Goal: Information Seeking & Learning: Learn about a topic

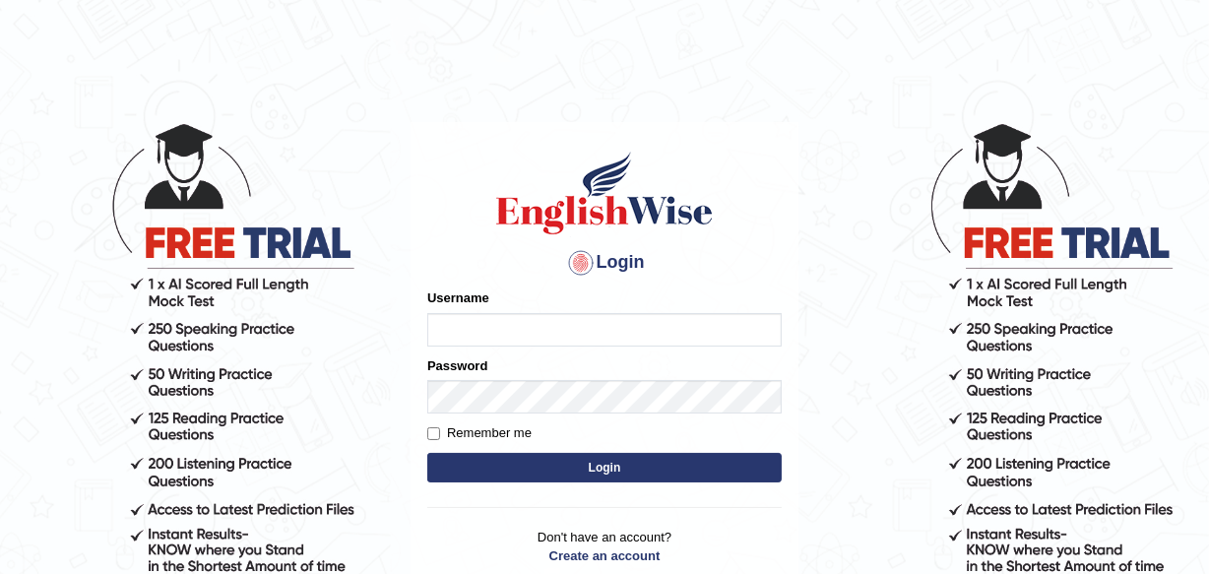
type input "Leena49"
click at [570, 460] on button "Login" at bounding box center [604, 468] width 354 height 30
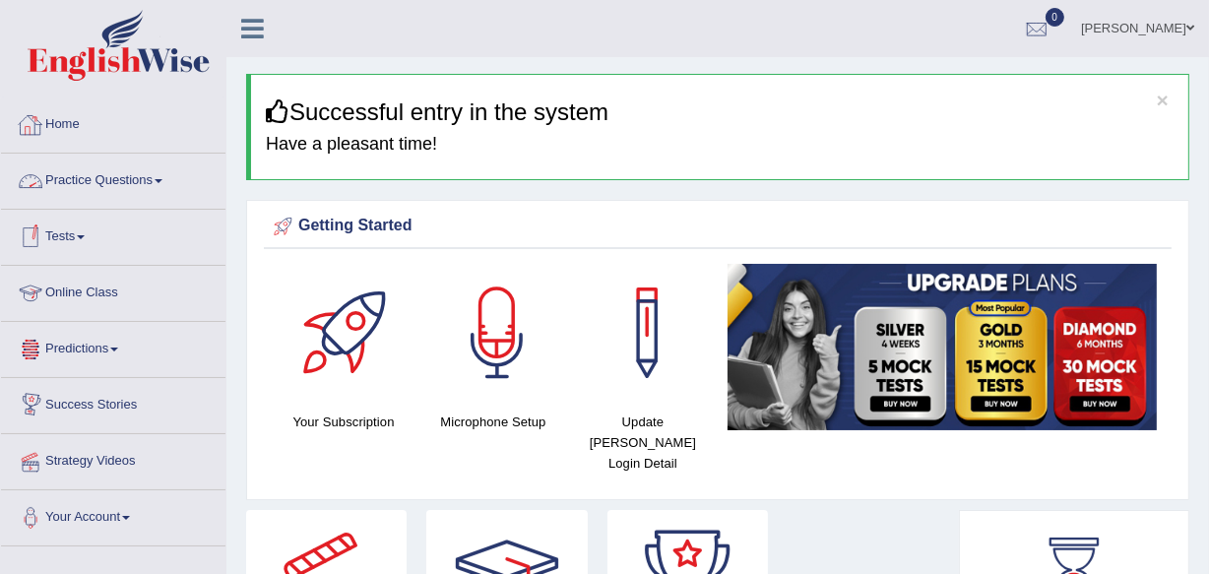
click at [152, 181] on link "Practice Questions" at bounding box center [113, 178] width 224 height 49
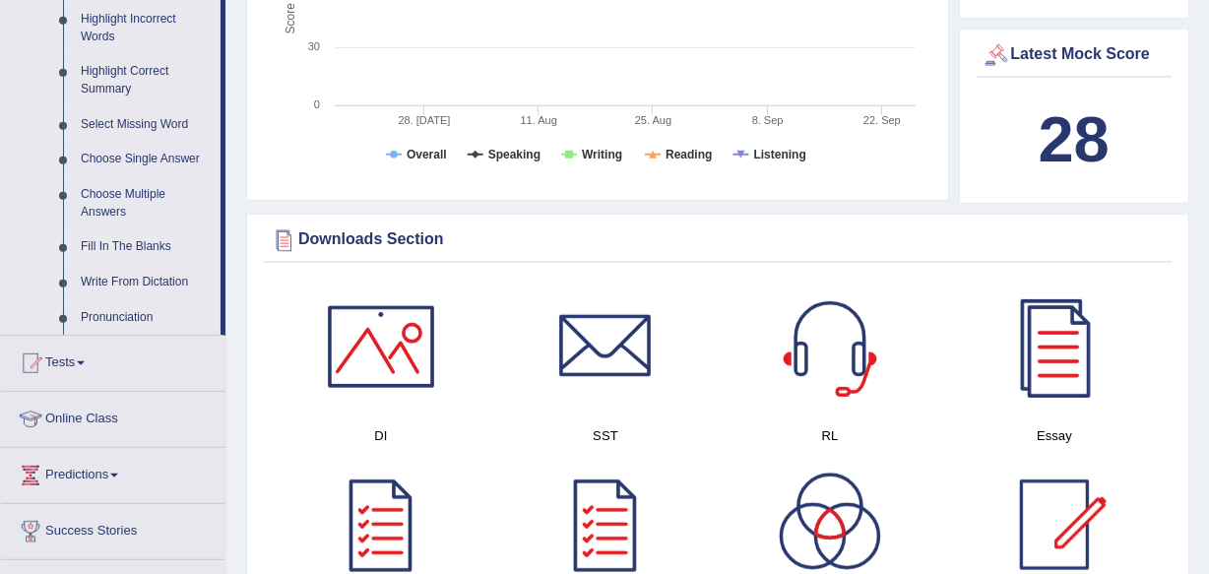
scroll to position [895, 0]
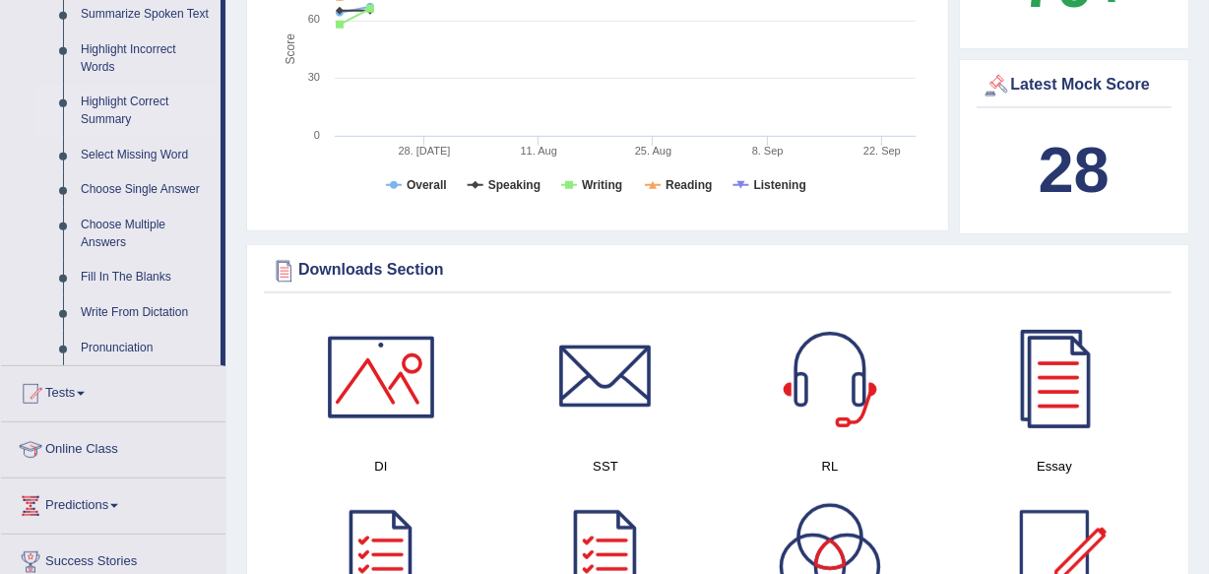
click at [119, 106] on link "Highlight Correct Summary" at bounding box center [146, 111] width 149 height 52
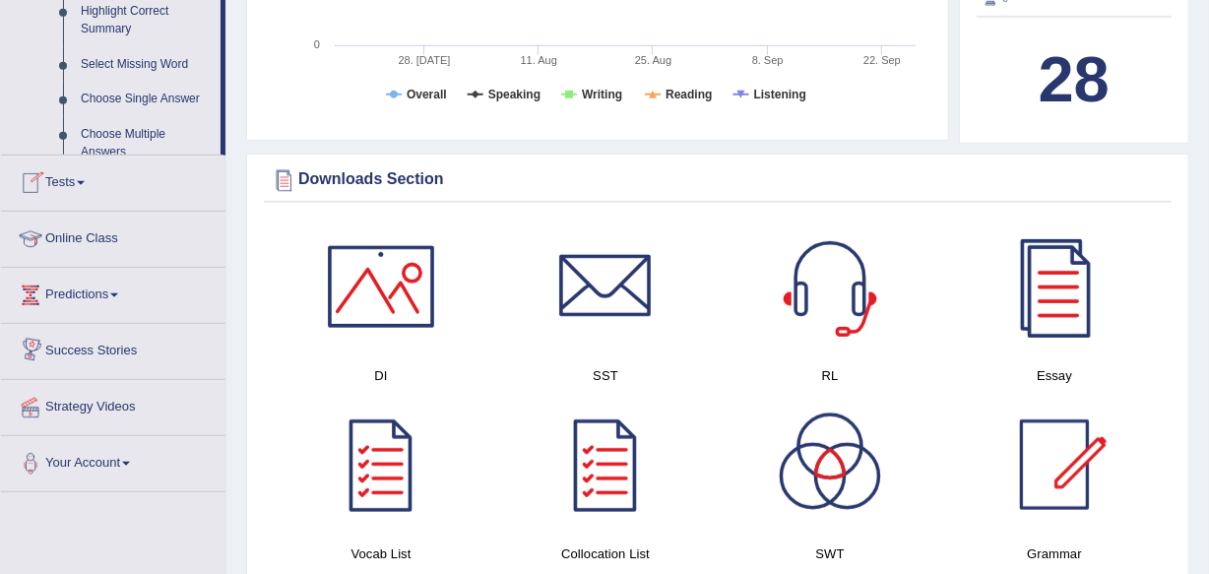
scroll to position [1353, 0]
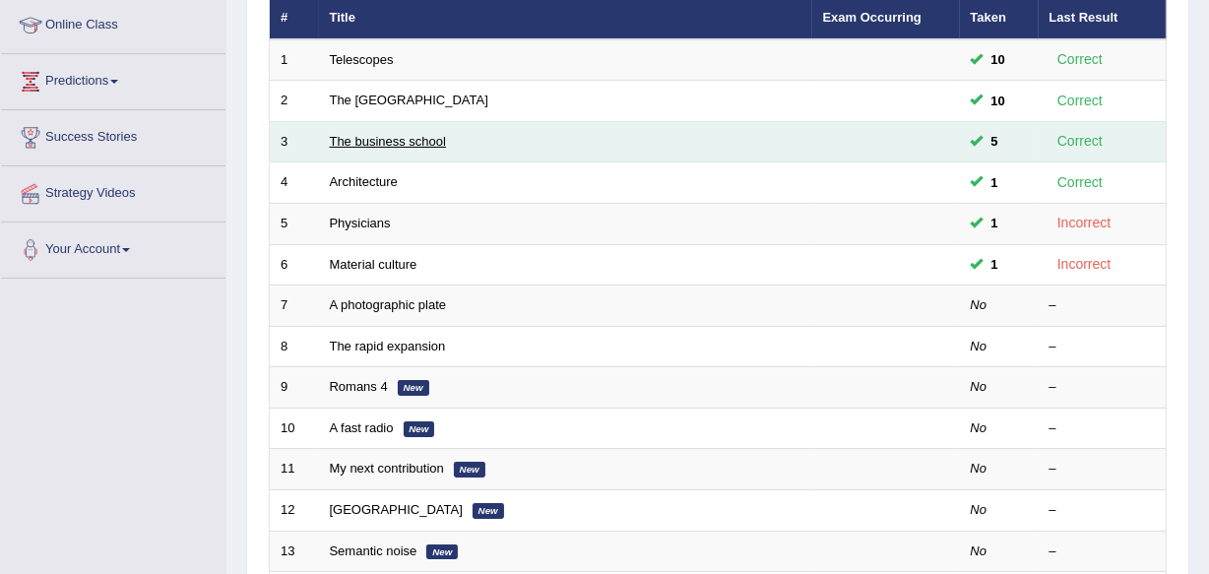
click at [364, 140] on link "The business school" at bounding box center [388, 141] width 117 height 15
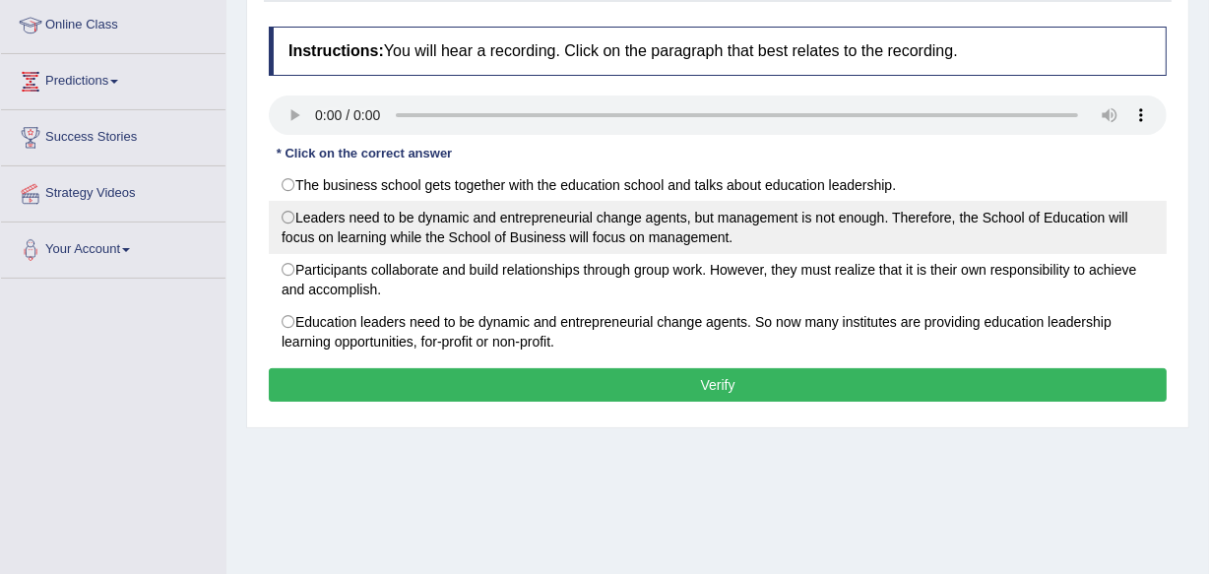
click at [345, 215] on label "Leaders need to be dynamic and entrepreneurial change agents, but management is…" at bounding box center [718, 227] width 898 height 53
radio input "true"
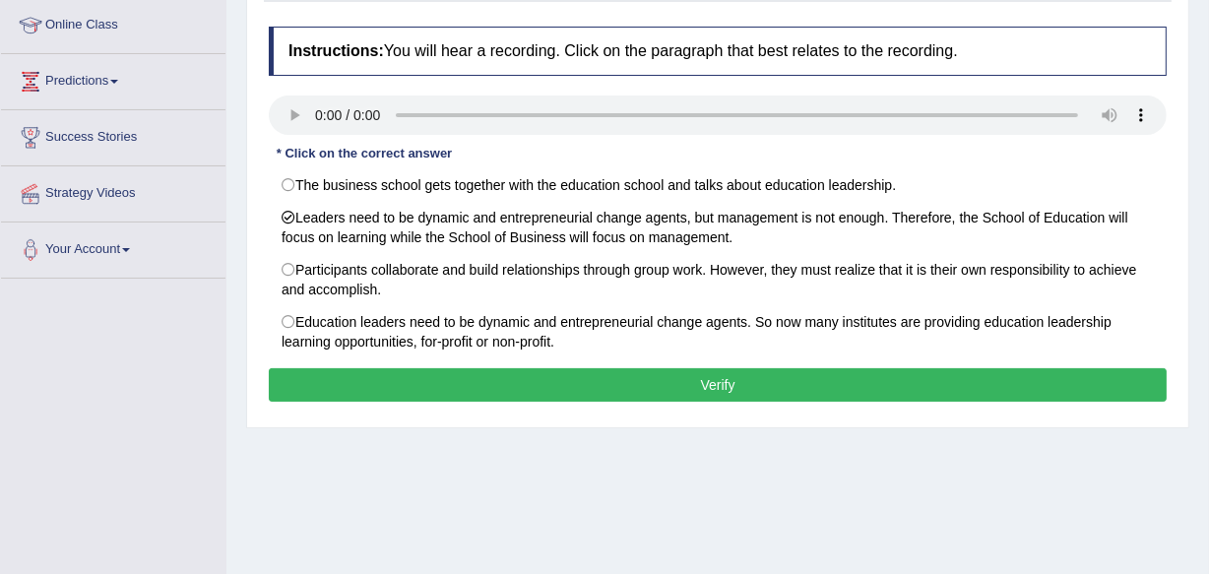
click at [362, 384] on button "Verify" at bounding box center [718, 384] width 898 height 33
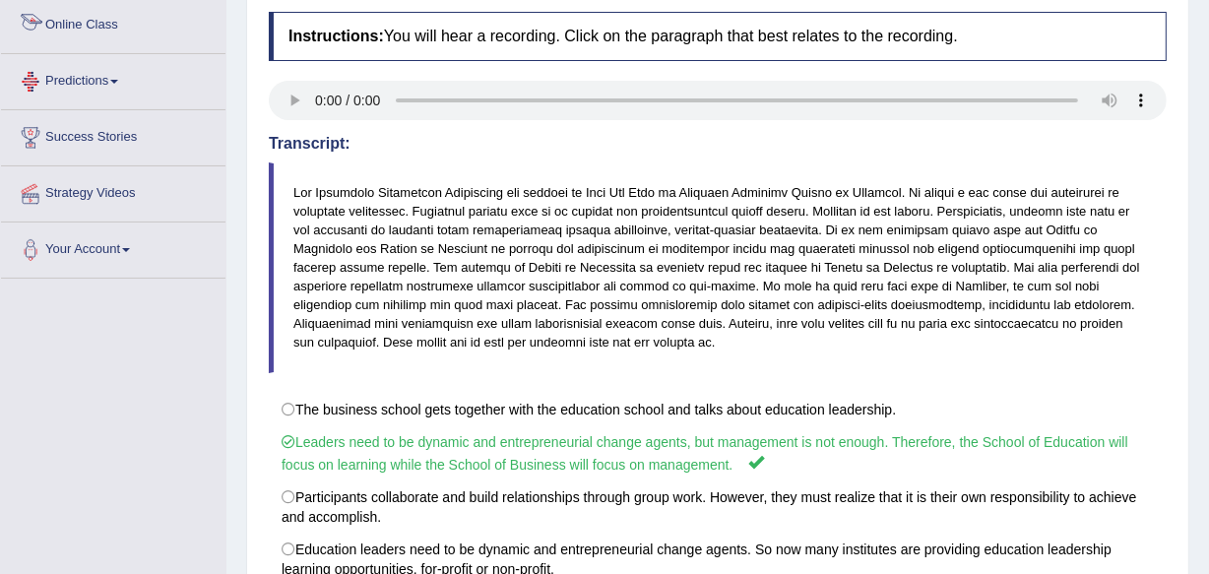
scroll to position [89, 0]
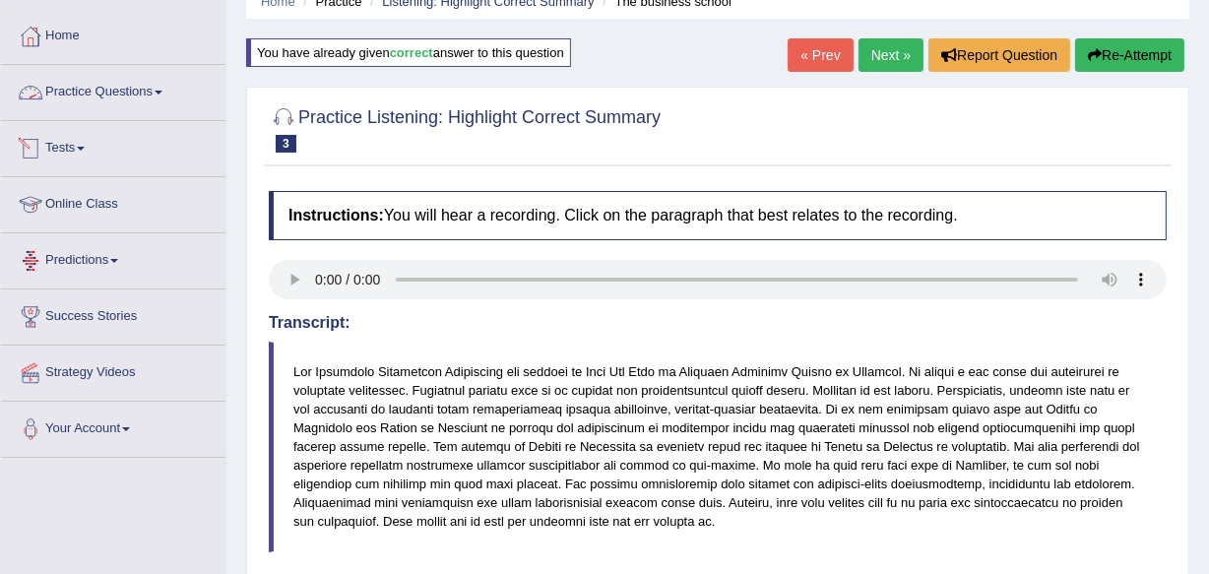
click at [138, 75] on link "Practice Questions" at bounding box center [113, 89] width 224 height 49
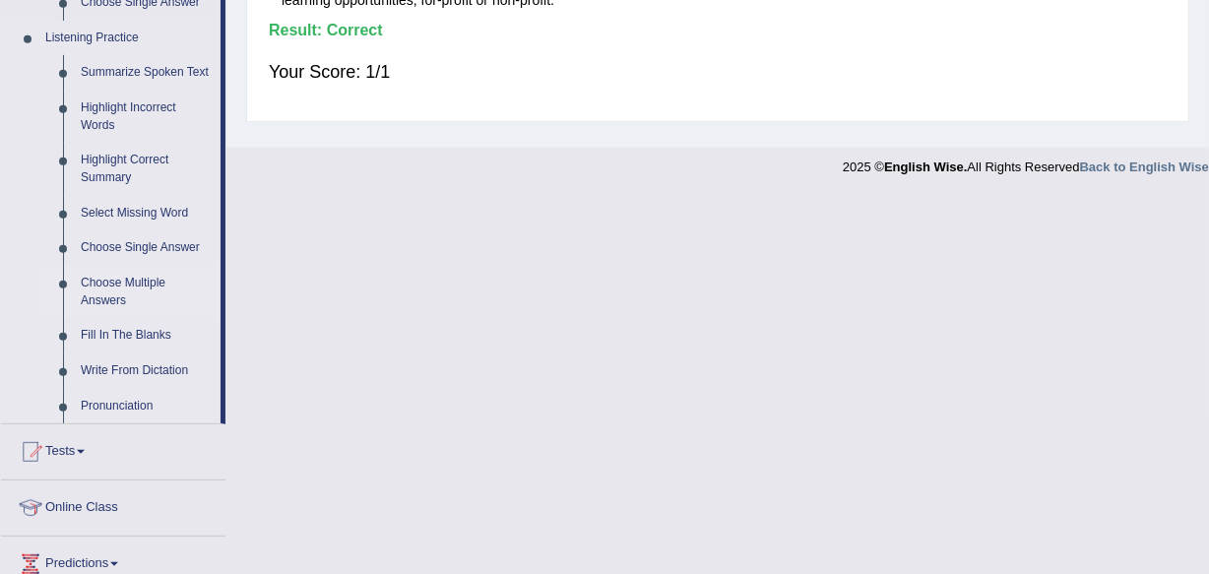
scroll to position [805, 0]
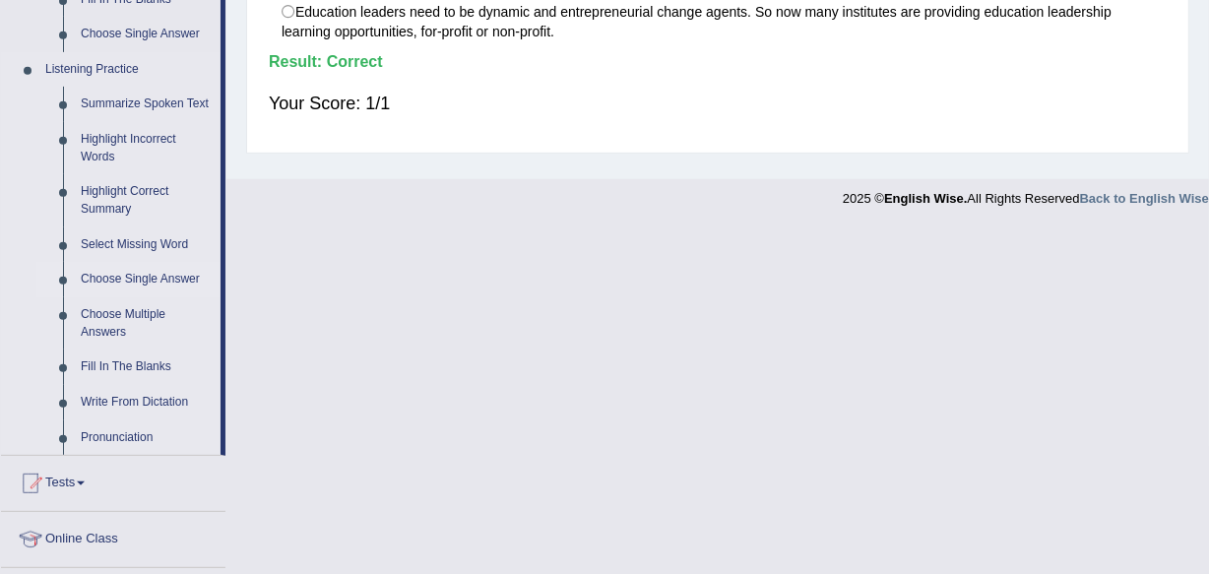
click at [114, 277] on link "Choose Single Answer" at bounding box center [146, 279] width 149 height 35
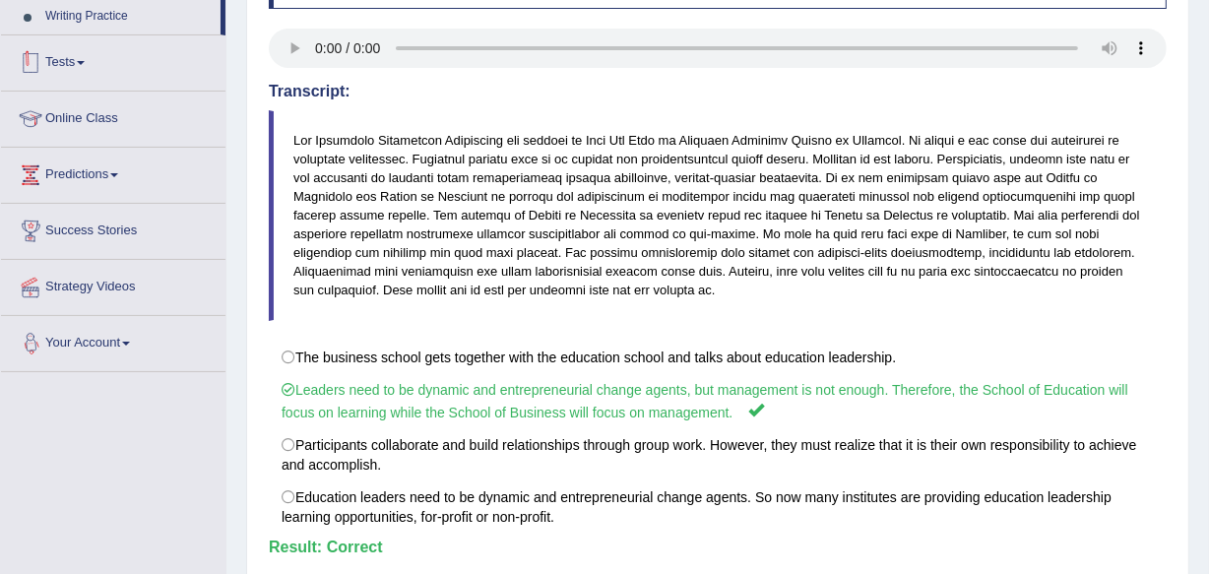
scroll to position [460, 0]
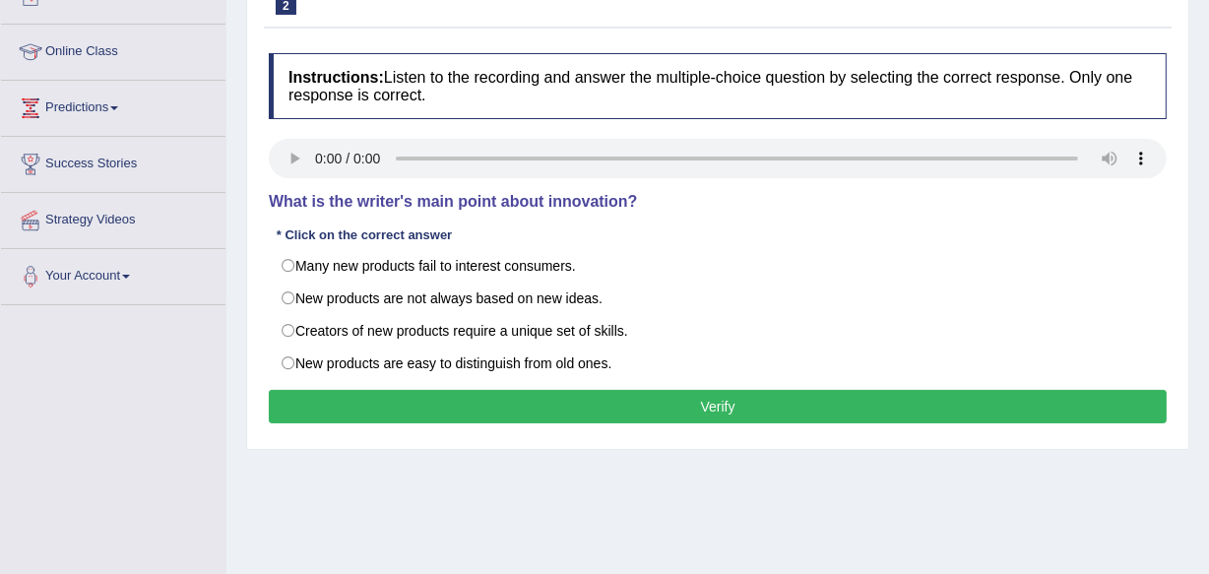
scroll to position [268, 0]
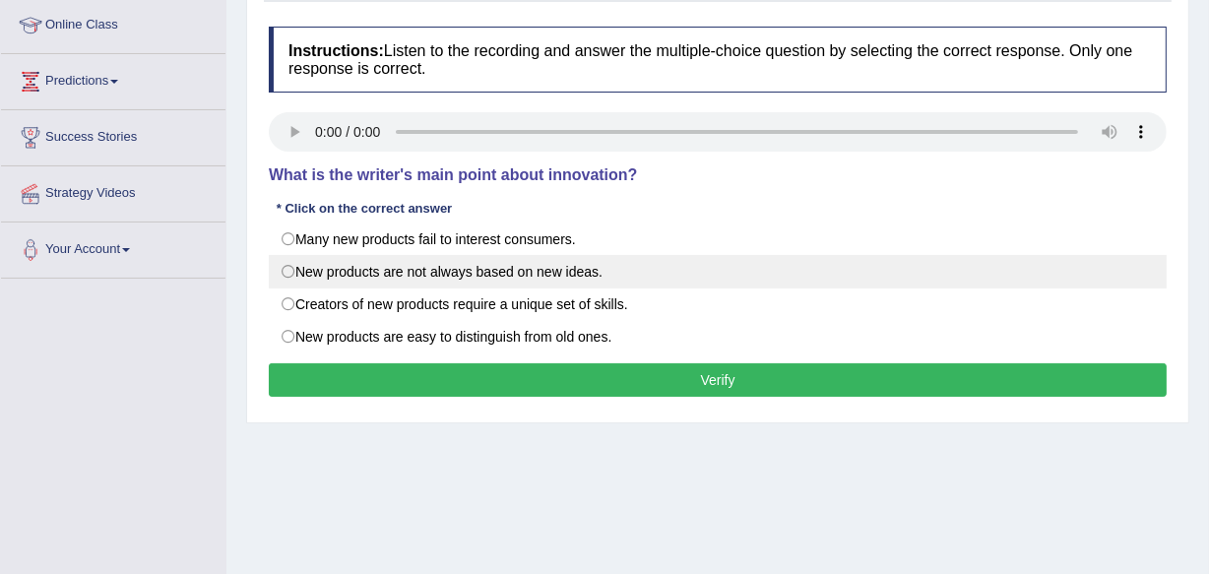
click at [291, 264] on label "New products are not always based on new ideas." at bounding box center [718, 271] width 898 height 33
radio input "true"
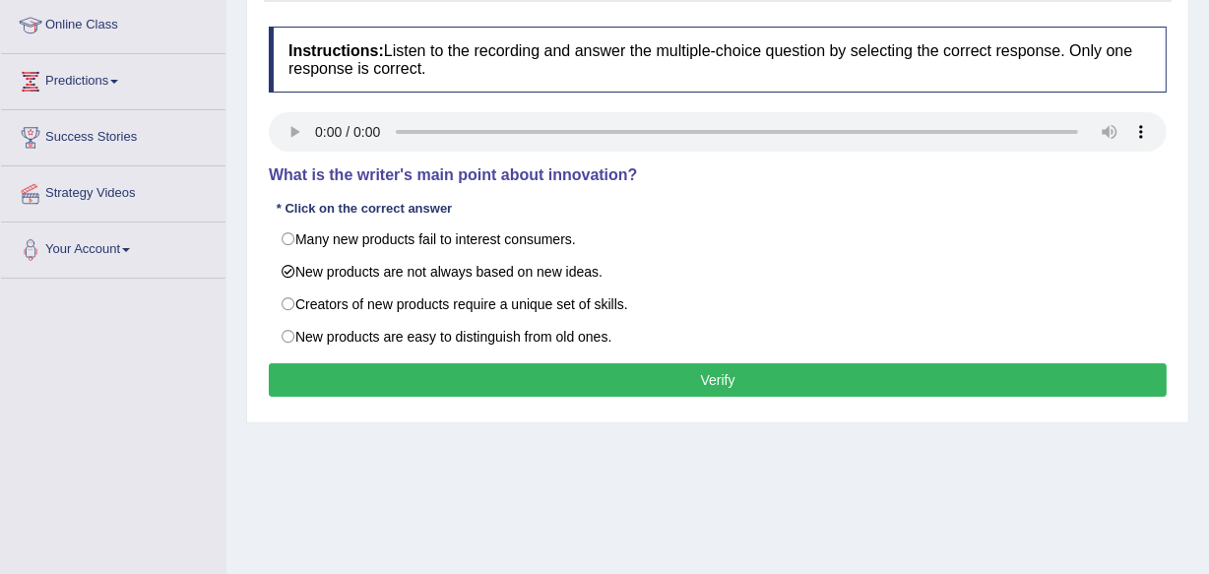
click at [342, 371] on button "Verify" at bounding box center [718, 379] width 898 height 33
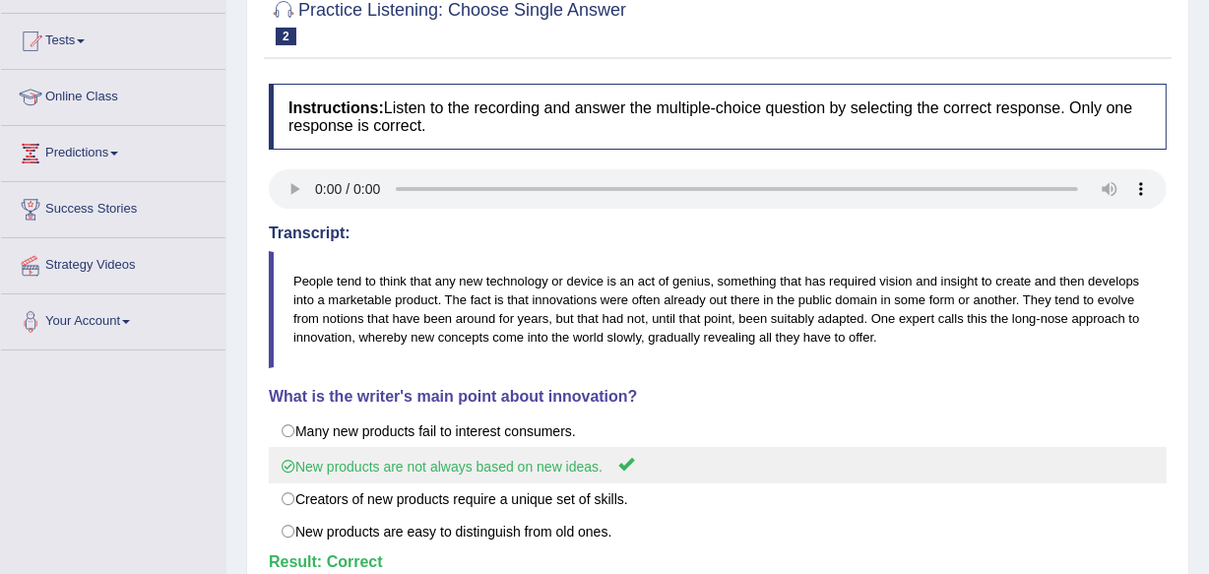
scroll to position [89, 0]
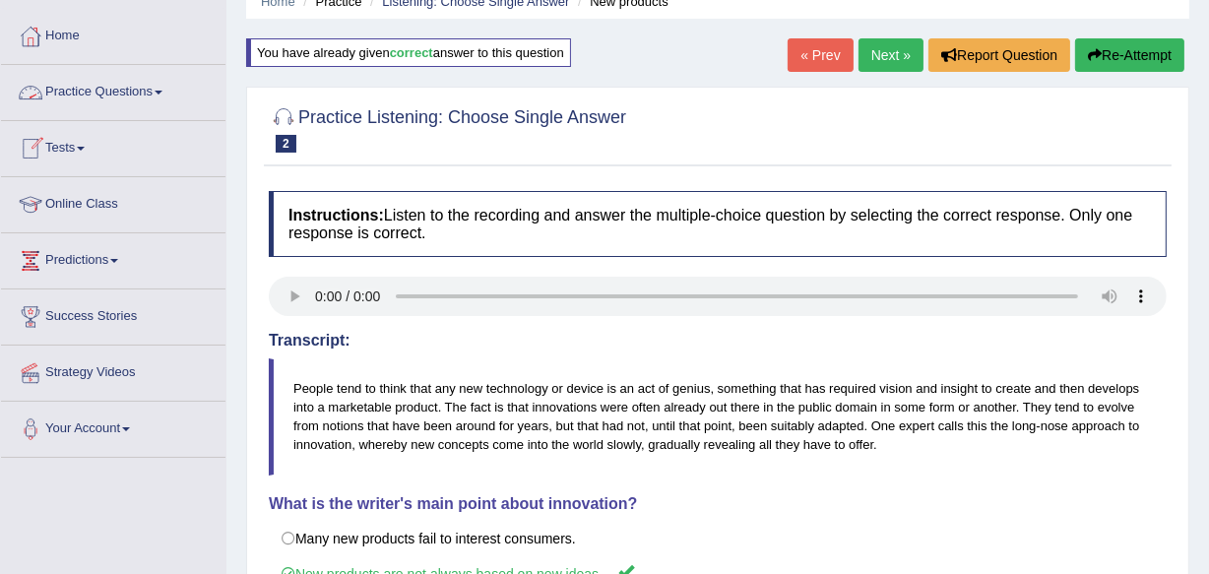
click at [129, 94] on link "Practice Questions" at bounding box center [113, 89] width 224 height 49
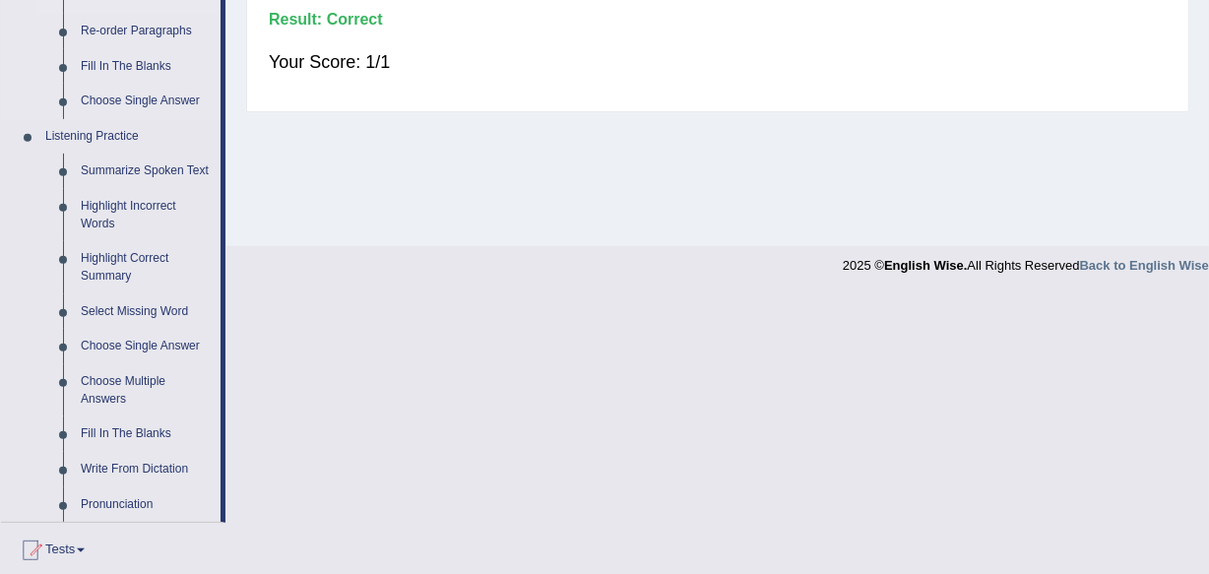
scroll to position [805, 0]
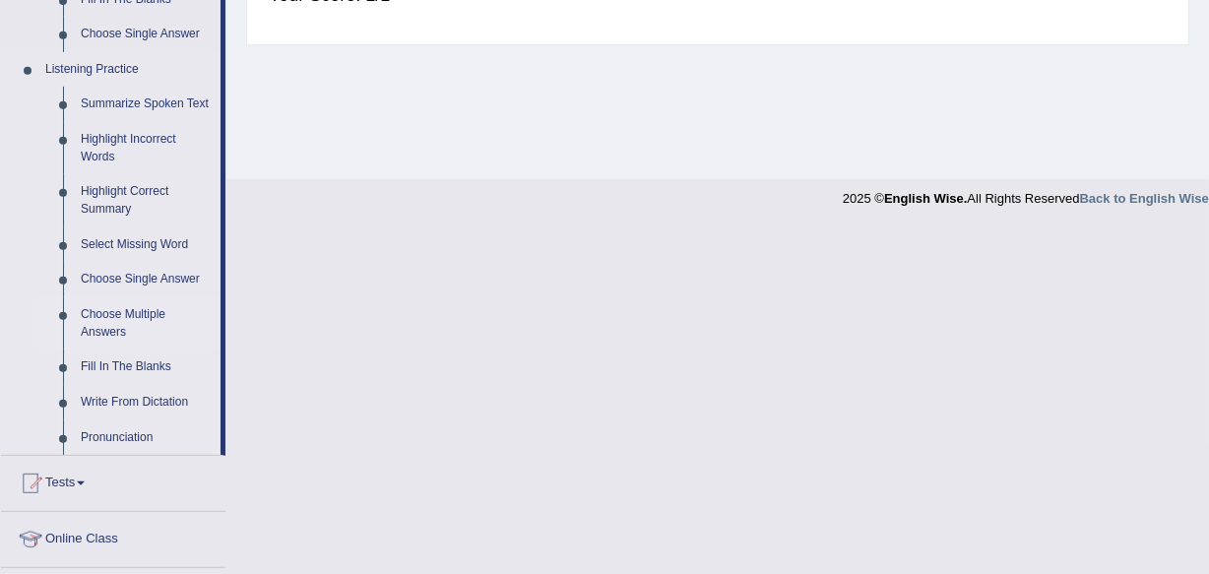
click at [88, 314] on link "Choose Multiple Answers" at bounding box center [146, 323] width 149 height 52
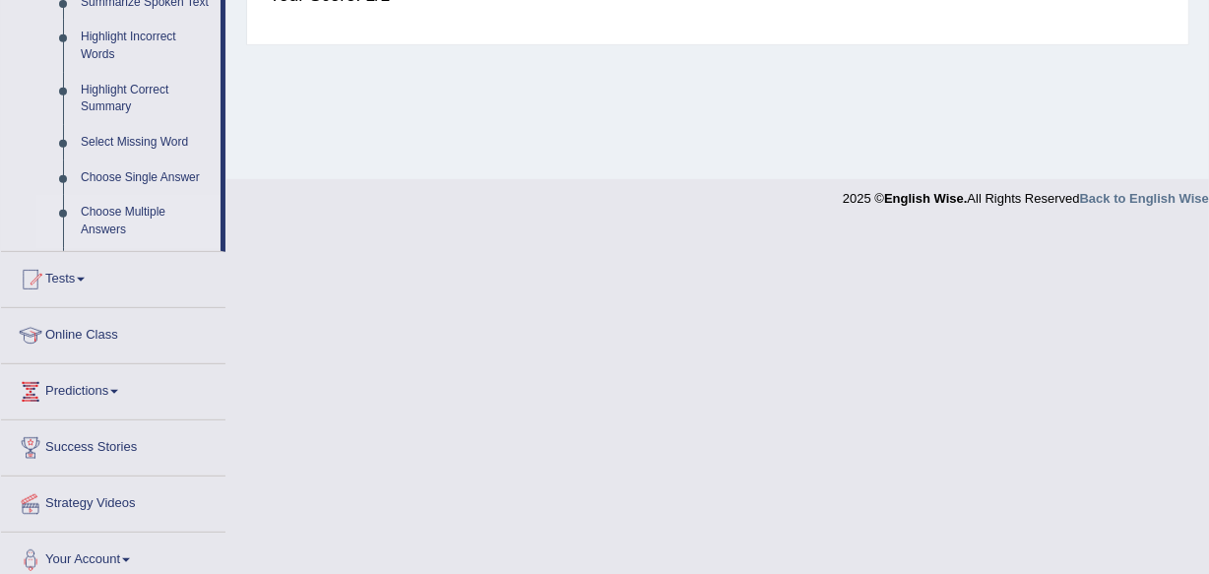
scroll to position [460, 0]
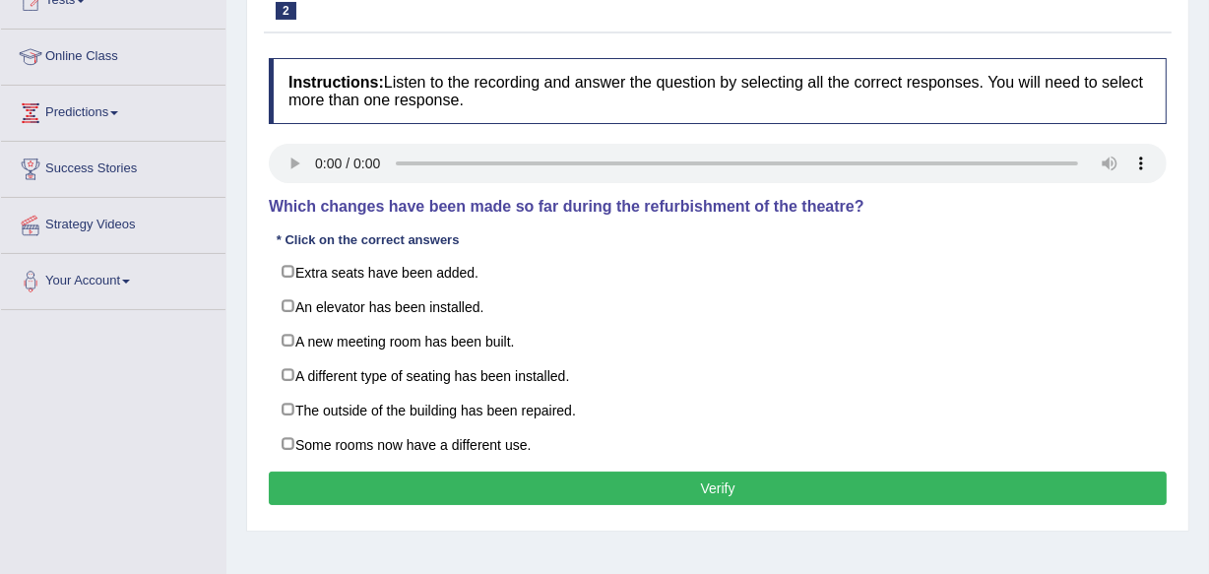
scroll to position [268, 0]
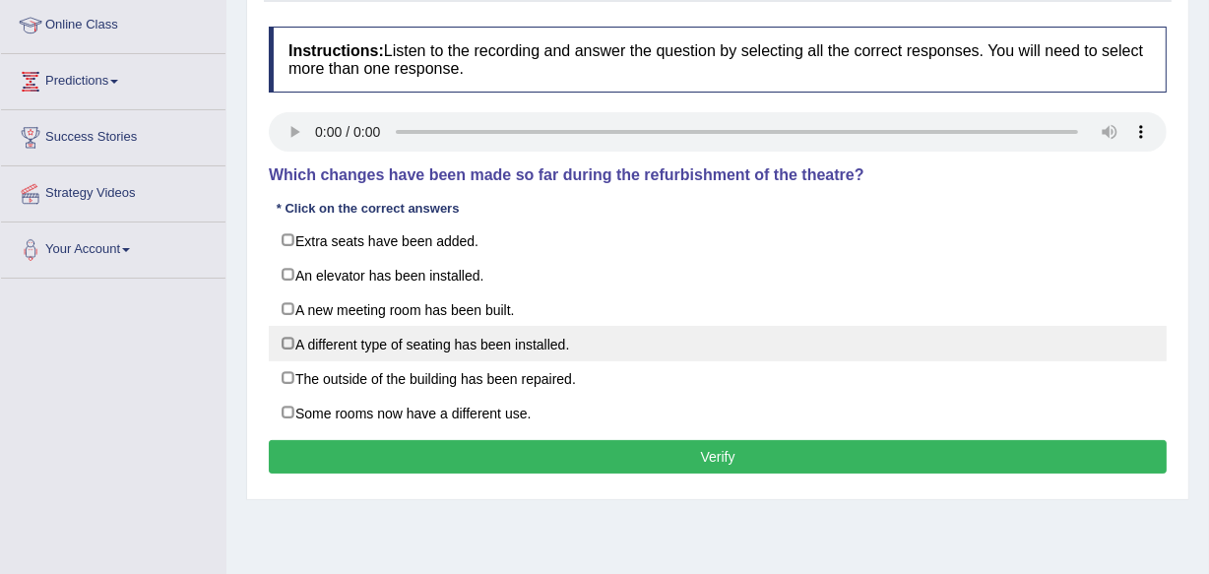
click at [280, 336] on label "A different type of seating has been installed." at bounding box center [718, 343] width 898 height 35
checkbox input "true"
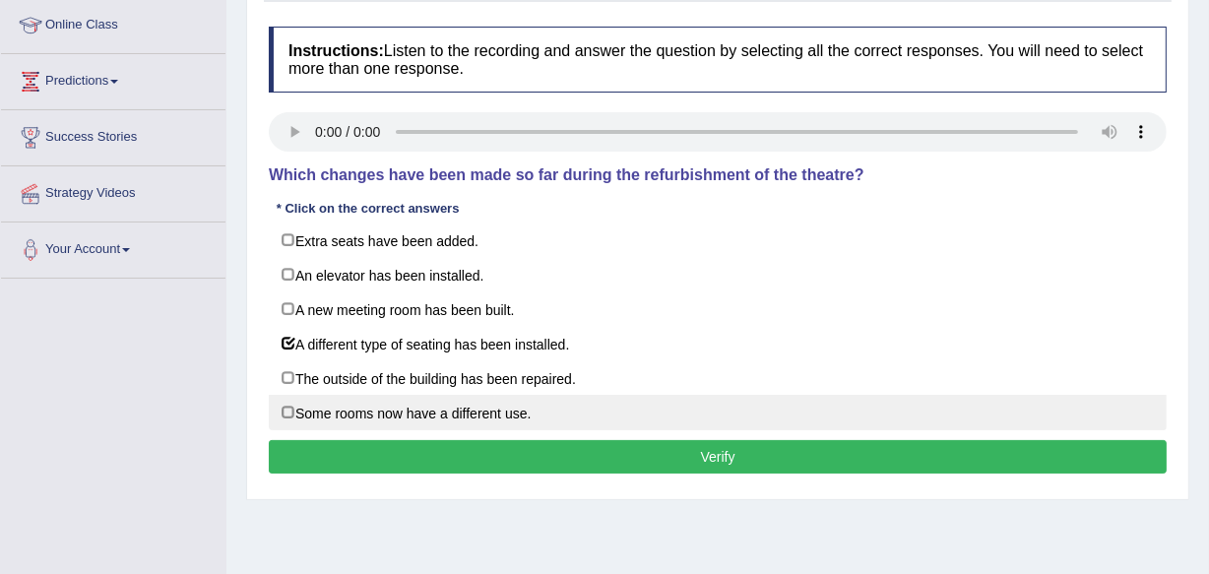
click at [293, 404] on label "Some rooms now have a different use." at bounding box center [718, 412] width 898 height 35
checkbox input "true"
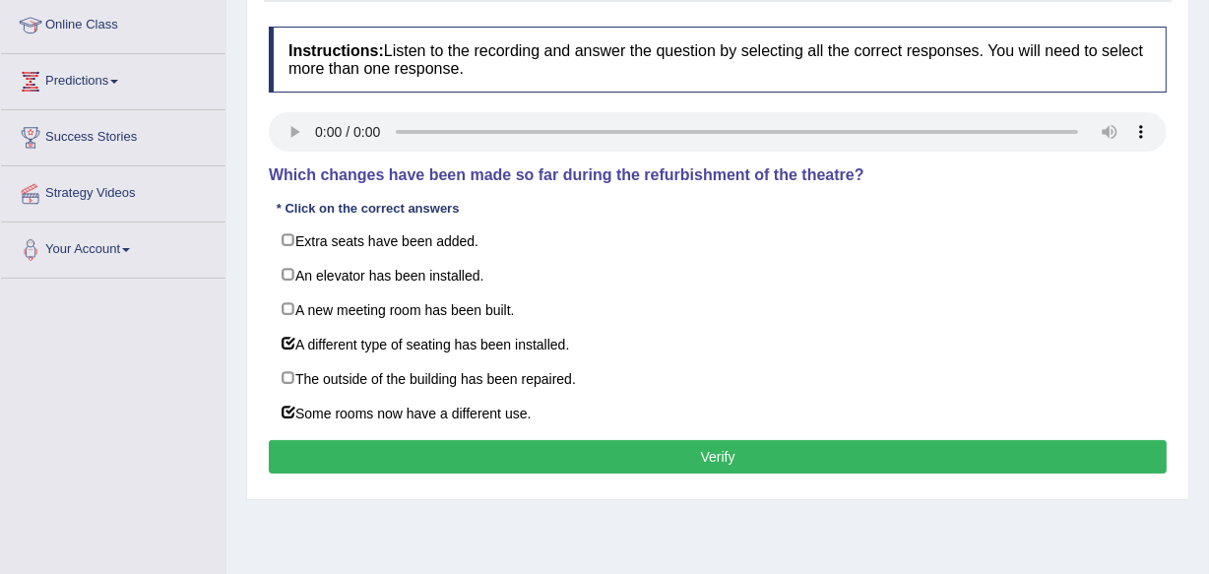
click at [557, 459] on button "Verify" at bounding box center [718, 456] width 898 height 33
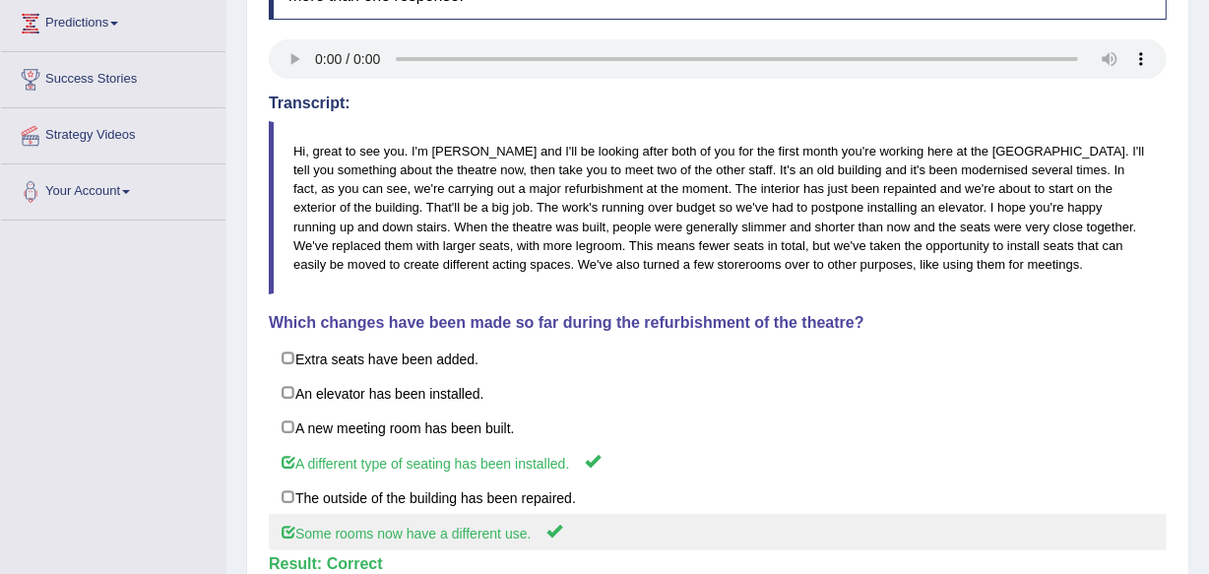
scroll to position [357, 0]
